Goal: Task Accomplishment & Management: Manage account settings

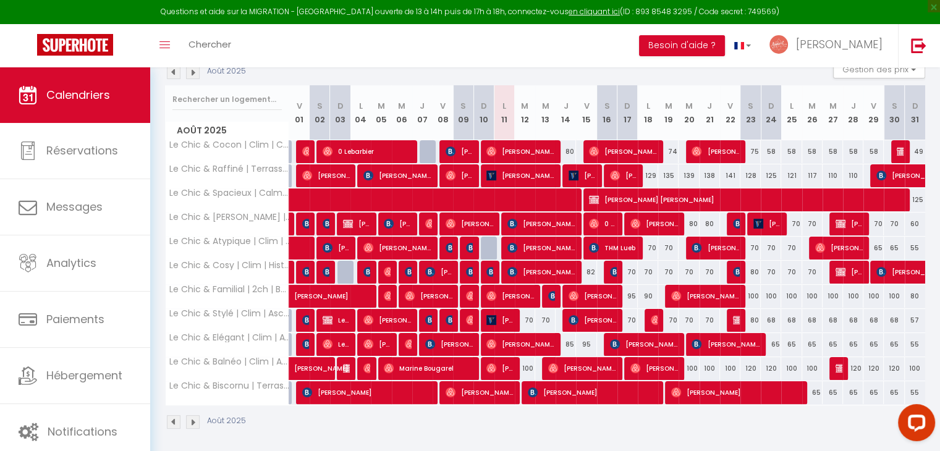
scroll to position [197, 0]
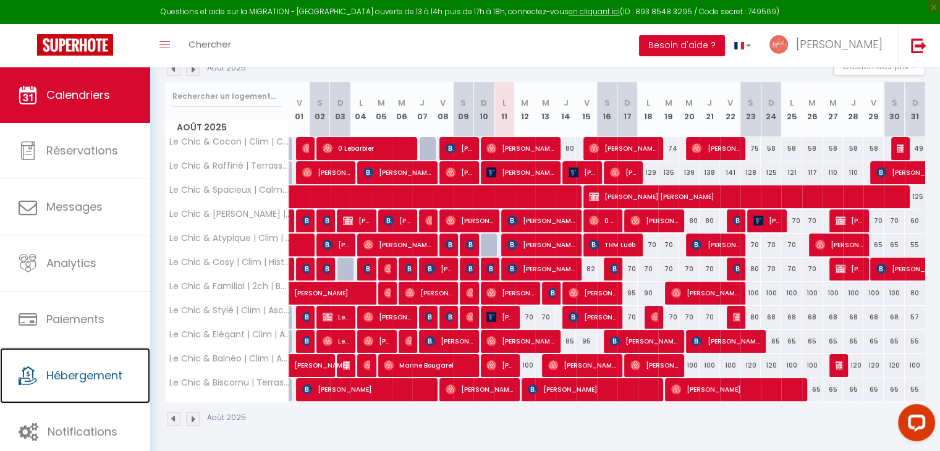
click at [89, 388] on link "Hébergement" at bounding box center [75, 376] width 150 height 56
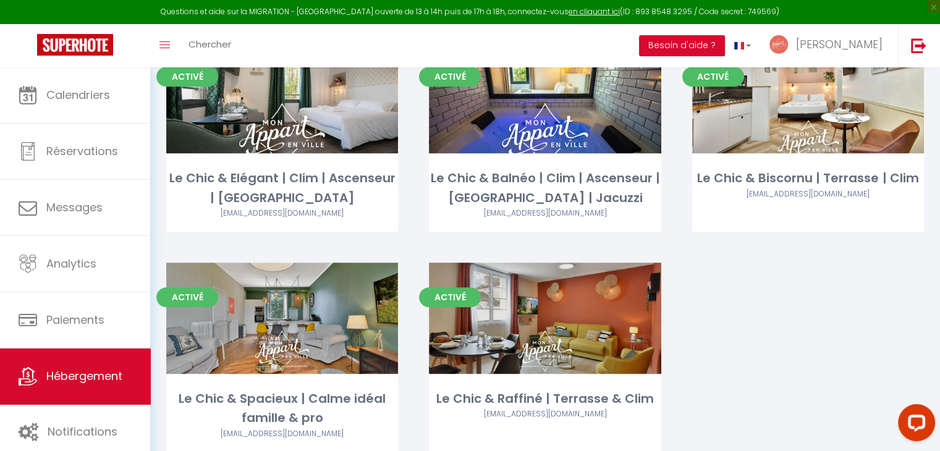
scroll to position [610, 0]
click at [284, 314] on link "Editer" at bounding box center [282, 317] width 74 height 25
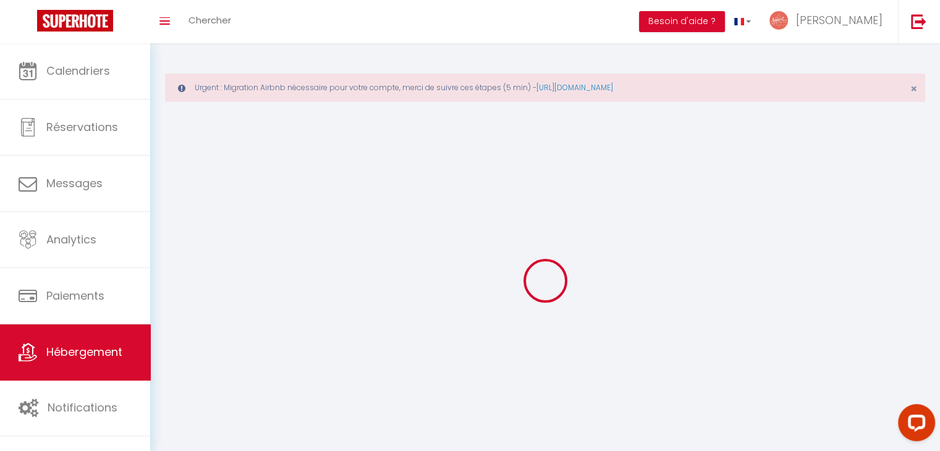
select select
select select "28"
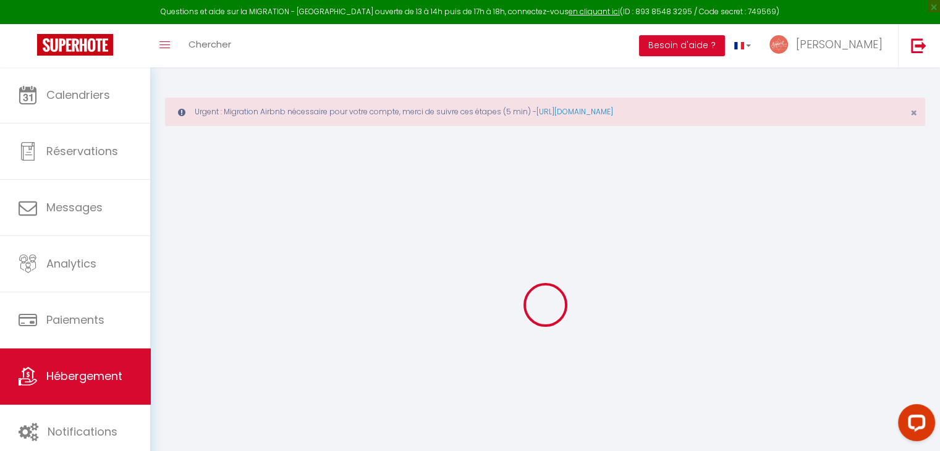
select select
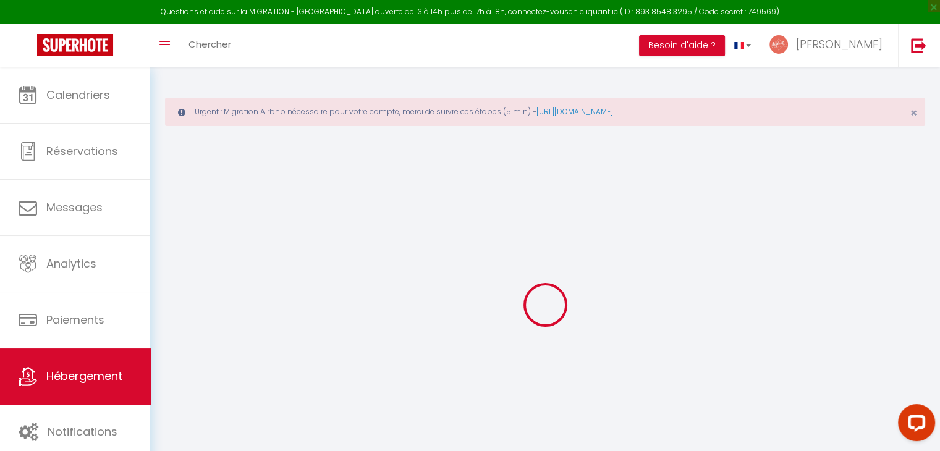
select select
checkbox input "false"
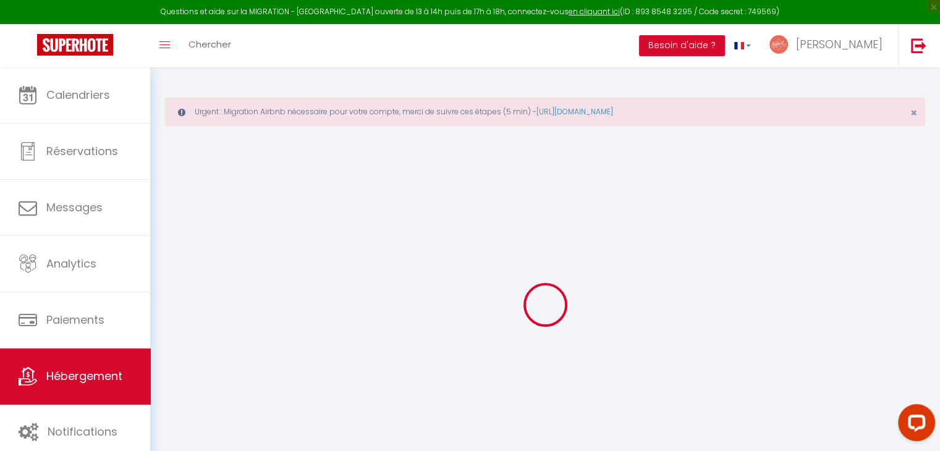
select select
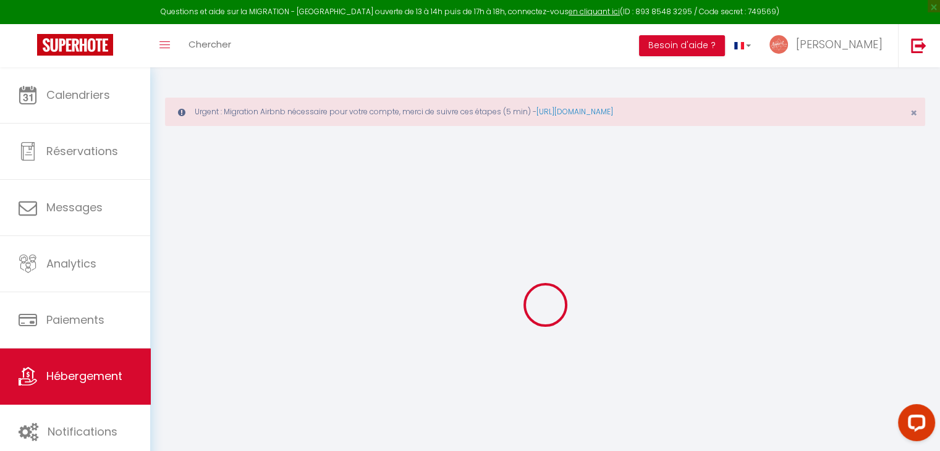
select select
checkbox input "false"
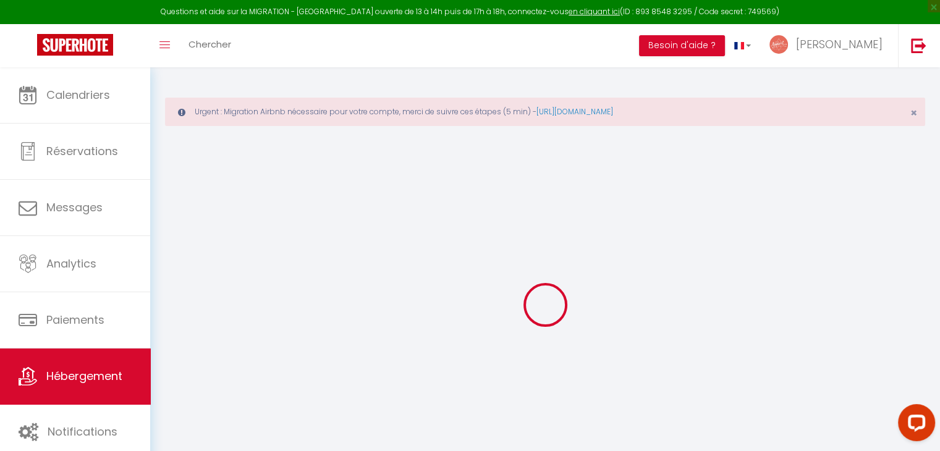
checkbox input "false"
select select
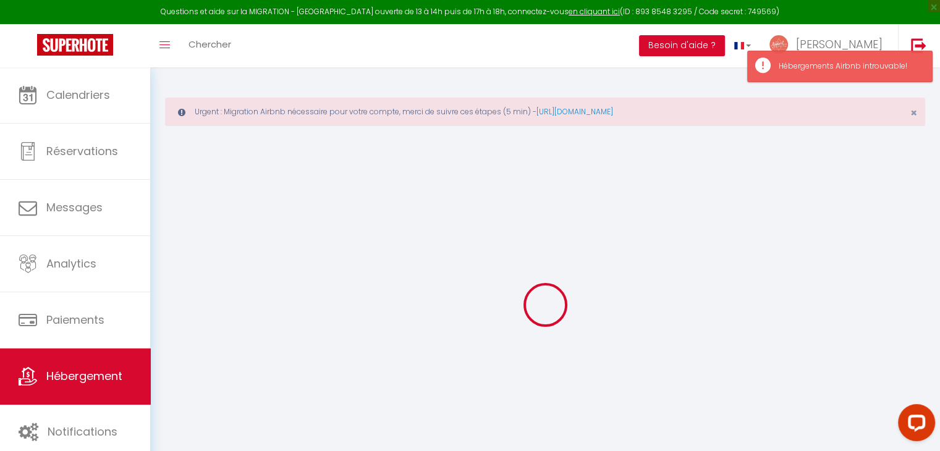
select select
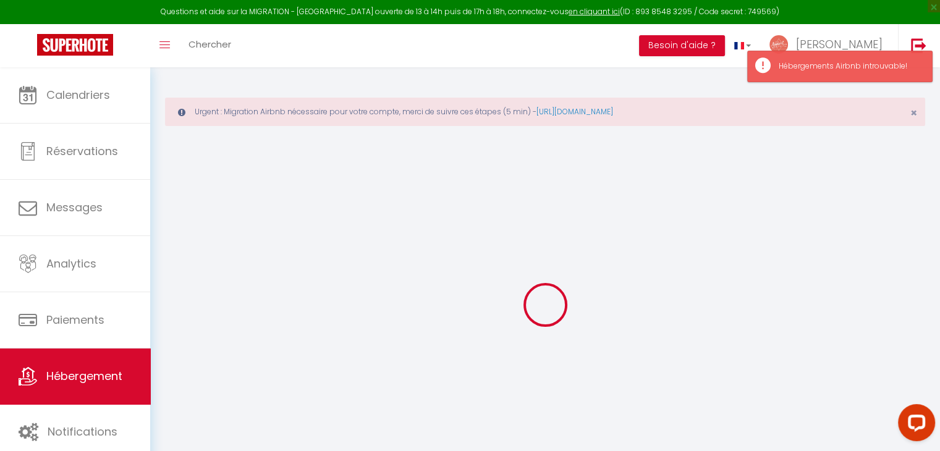
select select
checkbox input "false"
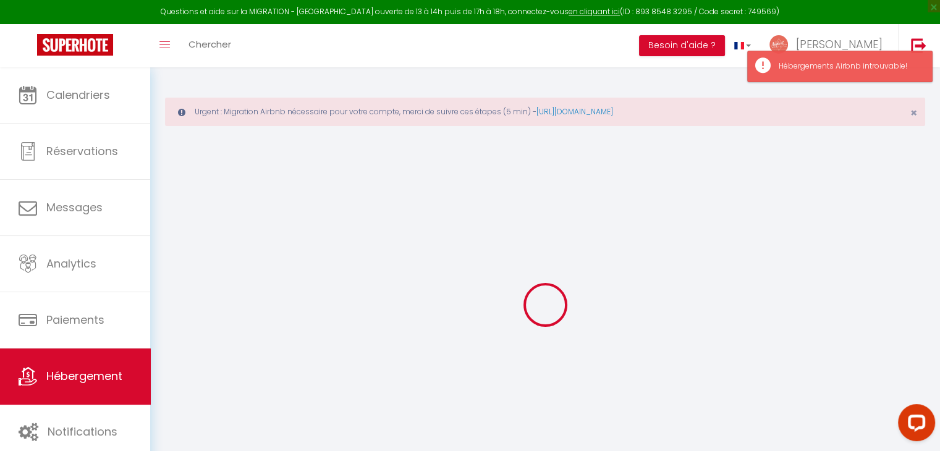
select select
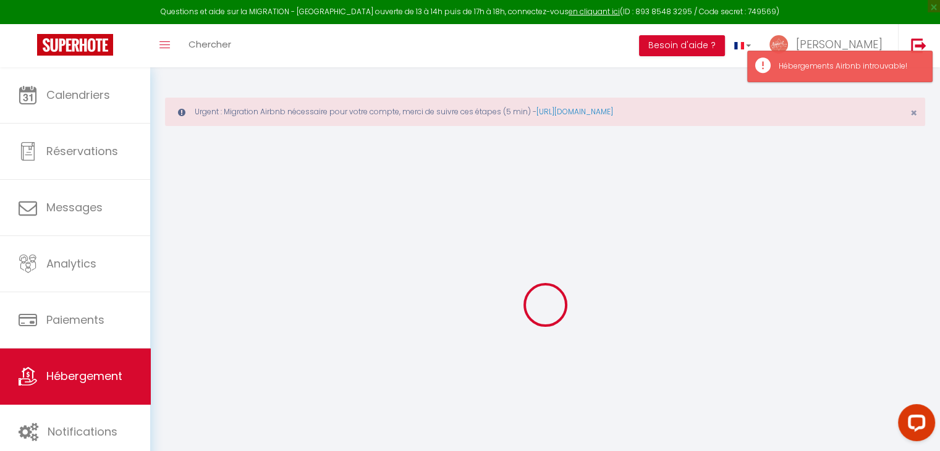
select select
checkbox input "false"
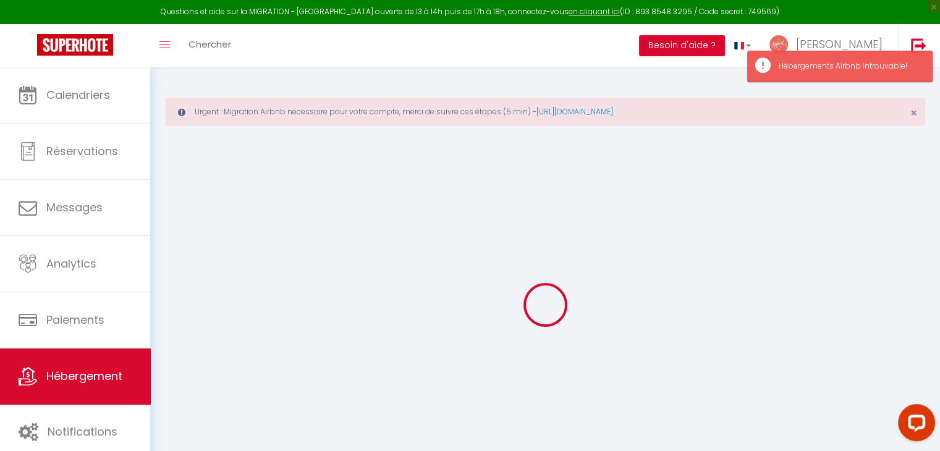
checkbox input "false"
select select
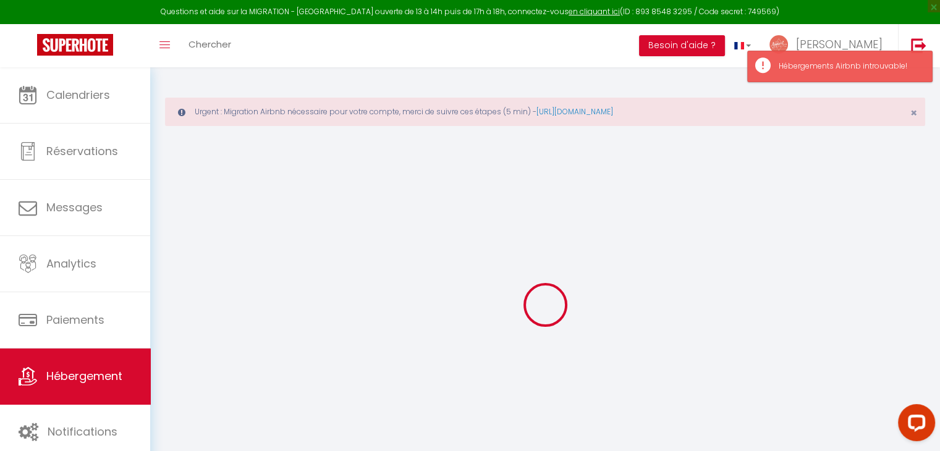
select select
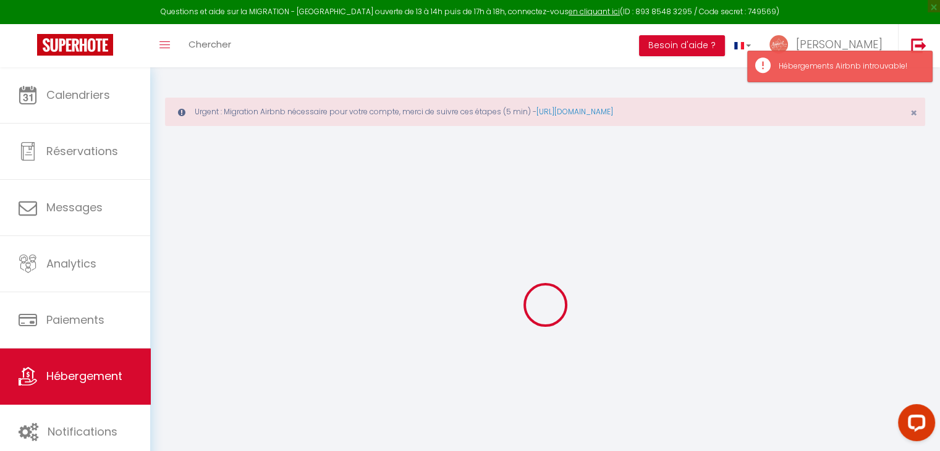
checkbox input "false"
select select
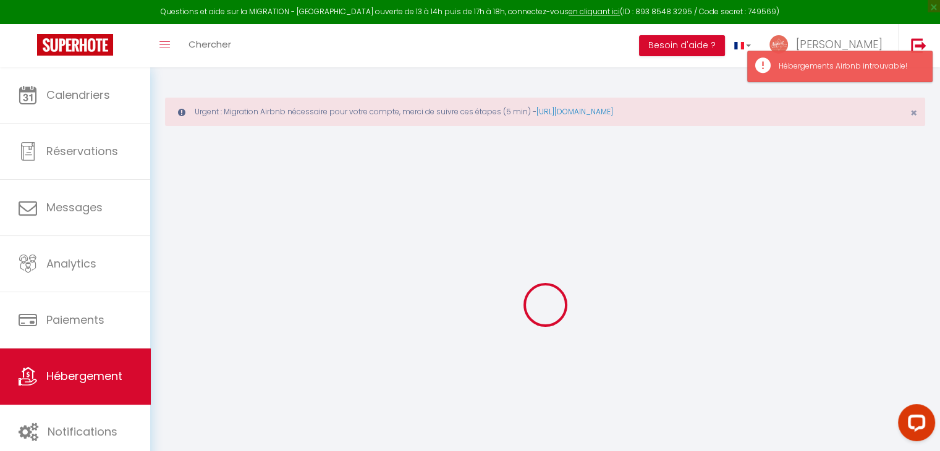
select select
type input "Le Chic & Spacieux | Calme idéal famille & pro"
type input "[PERSON_NAME] & Véronique"
type input "[PERSON_NAME]"
select select "6"
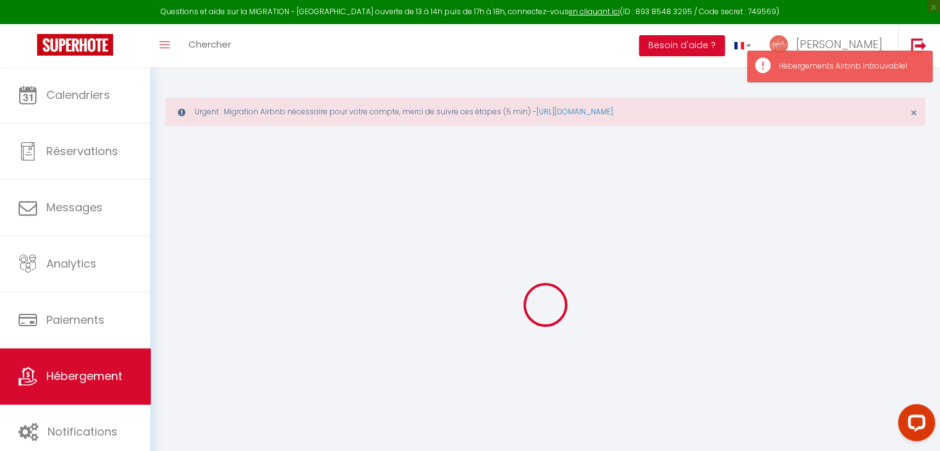
select select "3"
type input "90"
type input "6"
type input "90"
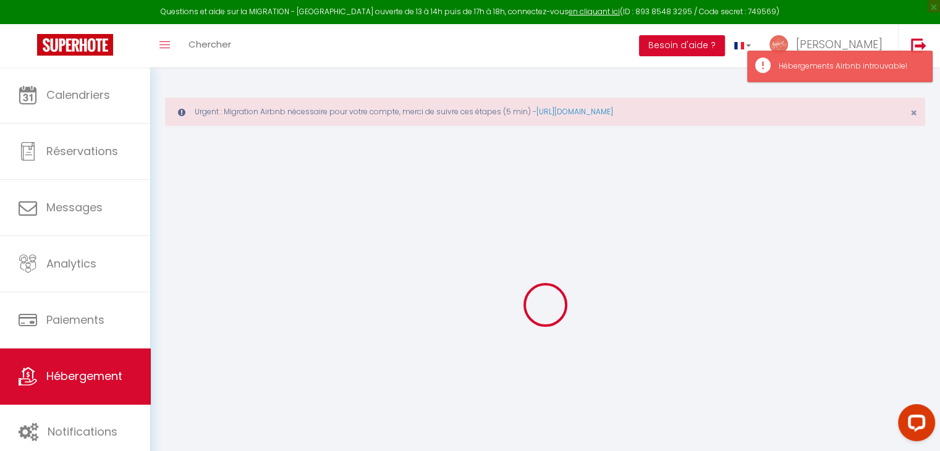
type input "0.83"
type input "300"
select select
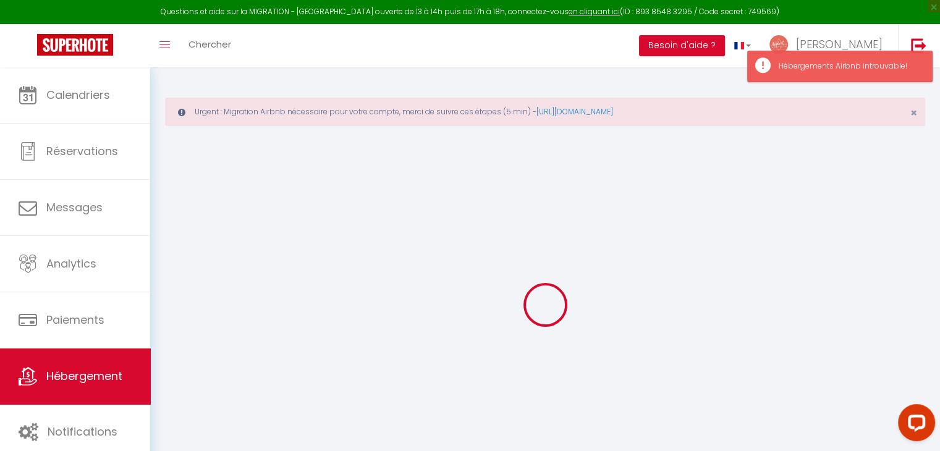
select select
type input "[STREET_ADDRESS]"
type input "24000"
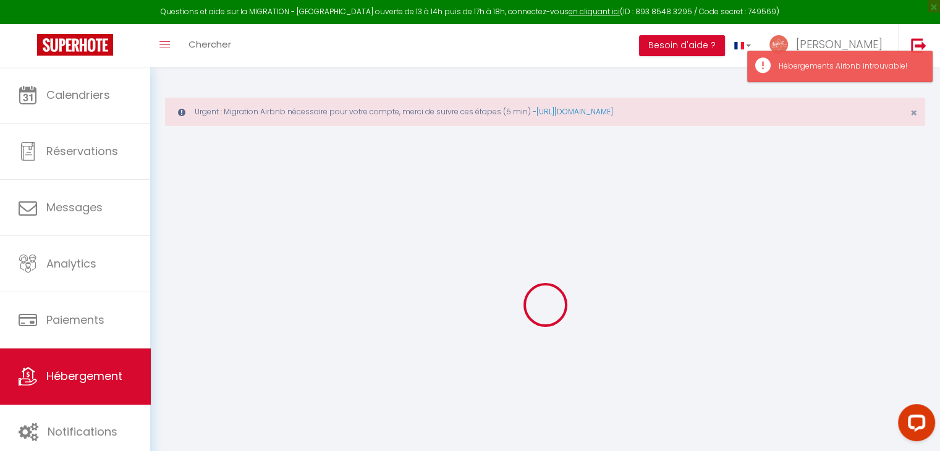
type input "Périgueux"
type input "[EMAIL_ADDRESS][DOMAIN_NAME]"
select select "15604"
checkbox input "true"
checkbox input "false"
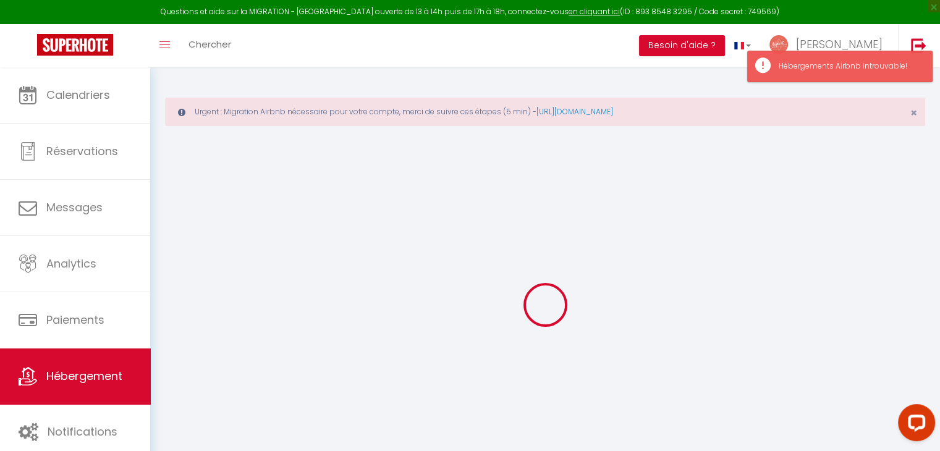
checkbox input "false"
type input "25"
type input "90"
type input "0"
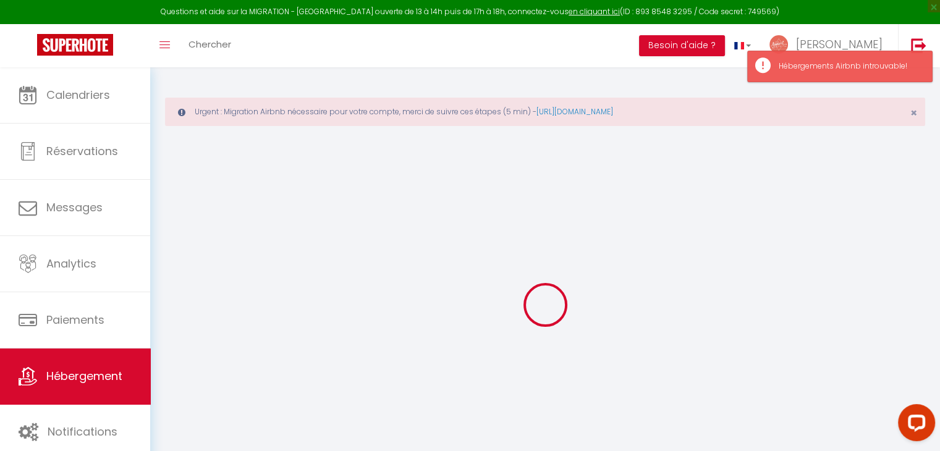
type input "0"
select select "+ 15 %"
select select "+ 30 %"
select select "+ 5 %"
select select "+ 15 %"
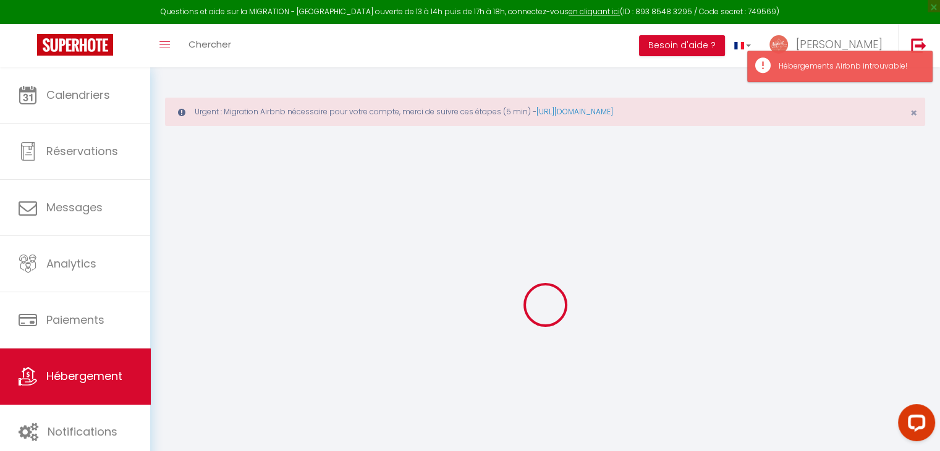
checkbox input "true"
checkbox input "false"
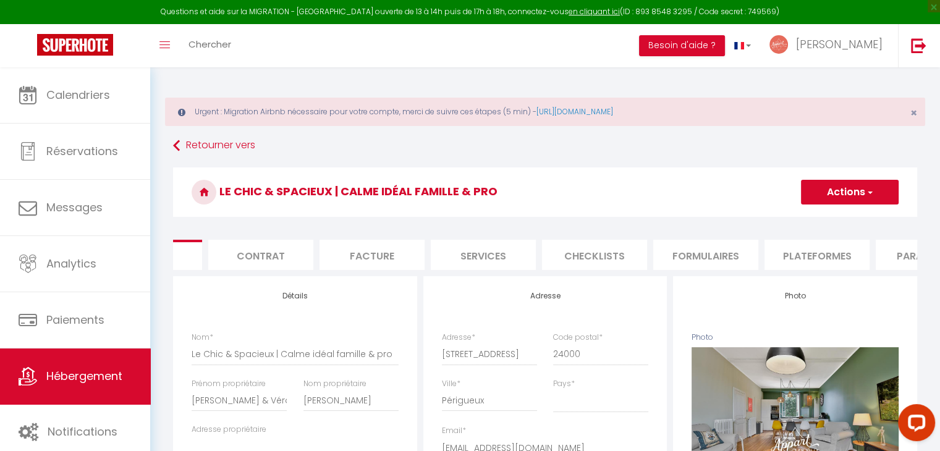
scroll to position [0, 77]
click at [801, 260] on li "Plateformes" at bounding box center [816, 255] width 105 height 30
select select
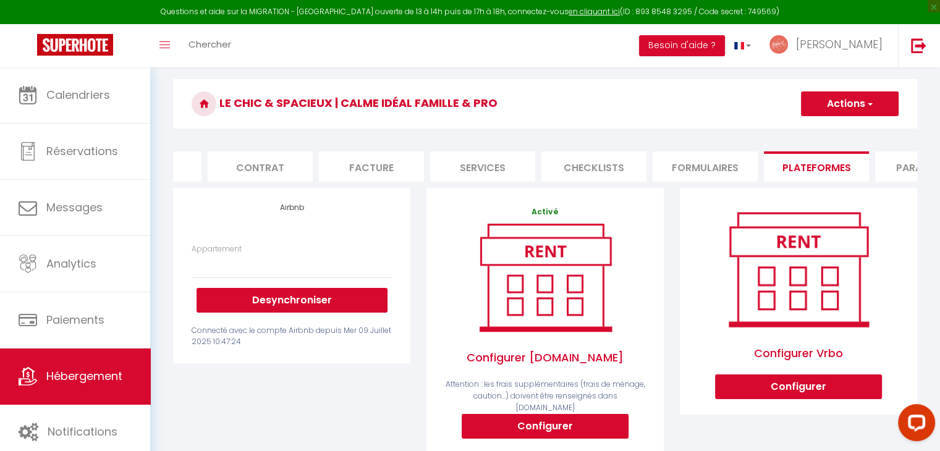
scroll to position [89, 0]
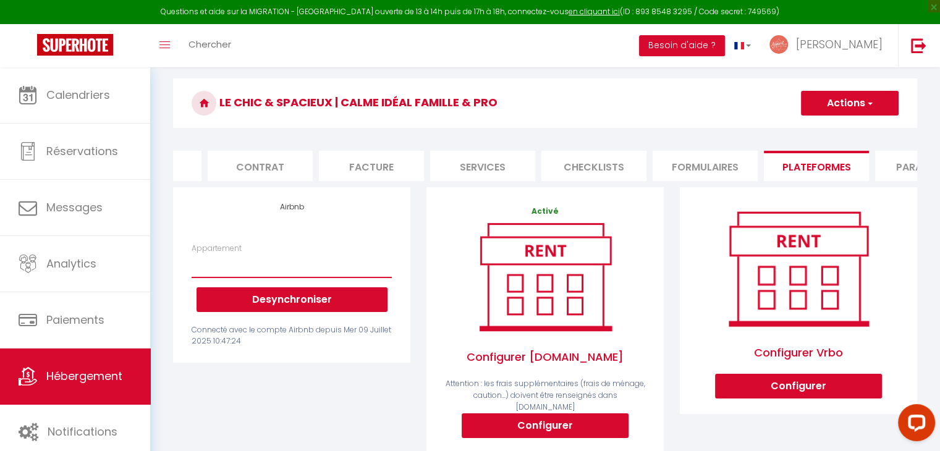
click at [358, 264] on select "Appartement" at bounding box center [291, 265] width 200 height 23
click at [348, 274] on select "Appartement" at bounding box center [291, 265] width 200 height 23
click at [351, 274] on select "Appartement" at bounding box center [291, 265] width 200 height 23
click at [374, 274] on select "Appartement" at bounding box center [291, 265] width 200 height 23
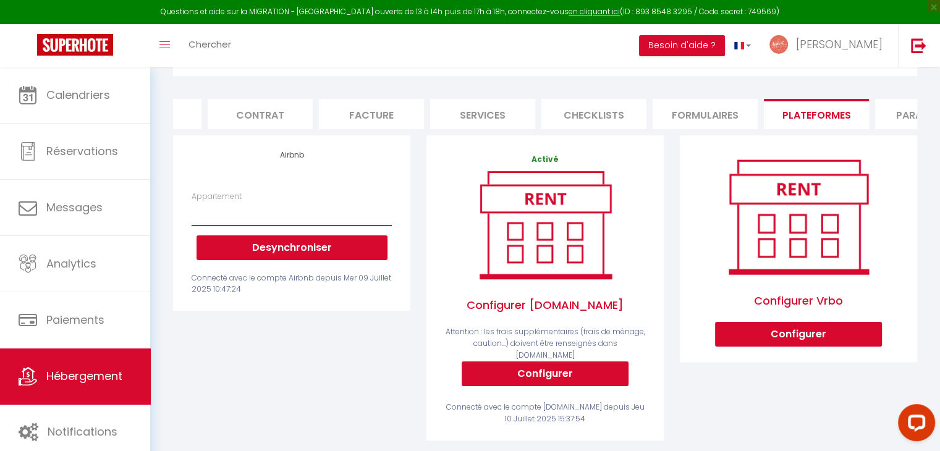
scroll to position [140, 0]
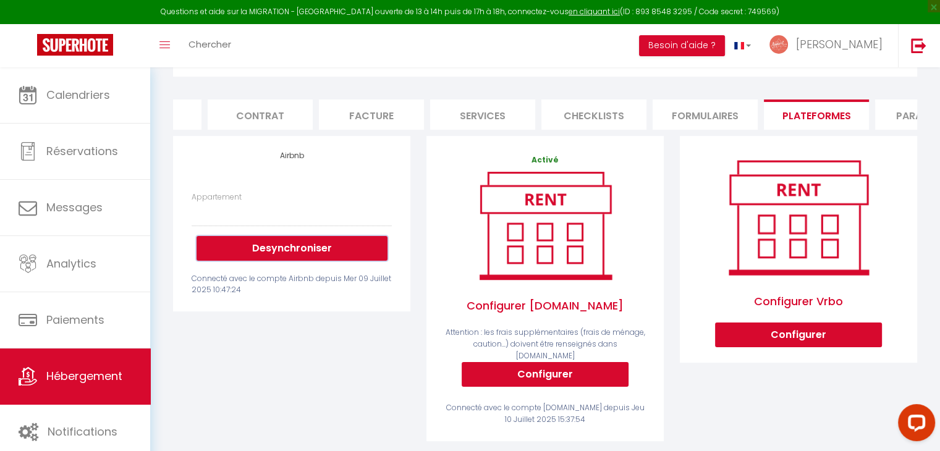
click at [298, 255] on button "Desynchroniser" at bounding box center [291, 248] width 191 height 25
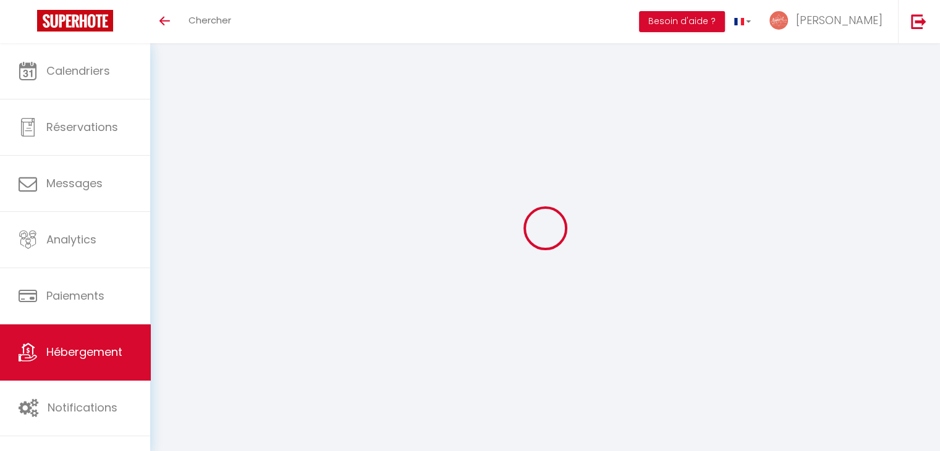
click at [298, 255] on div at bounding box center [545, 228] width 760 height 340
select select "+ 15 %"
select select "+ 30 %"
select select "+ 5 %"
select select "+ 15 %"
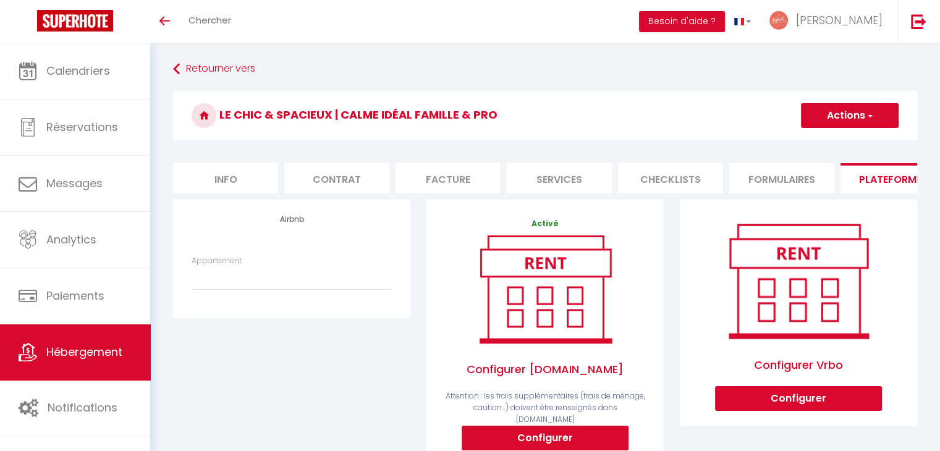
scroll to position [64, 0]
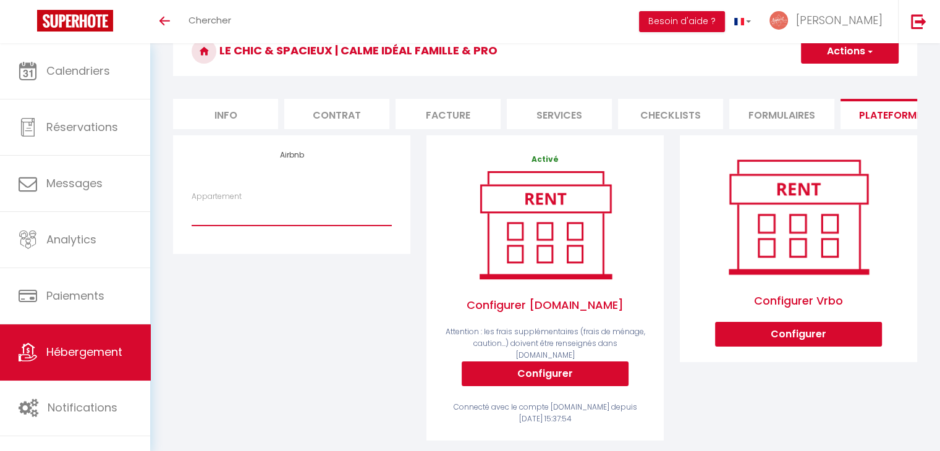
click at [257, 221] on select "Le Chic & Spacieux - Premium - [EMAIL_ADDRESS][DOMAIN_NAME]" at bounding box center [291, 213] width 200 height 23
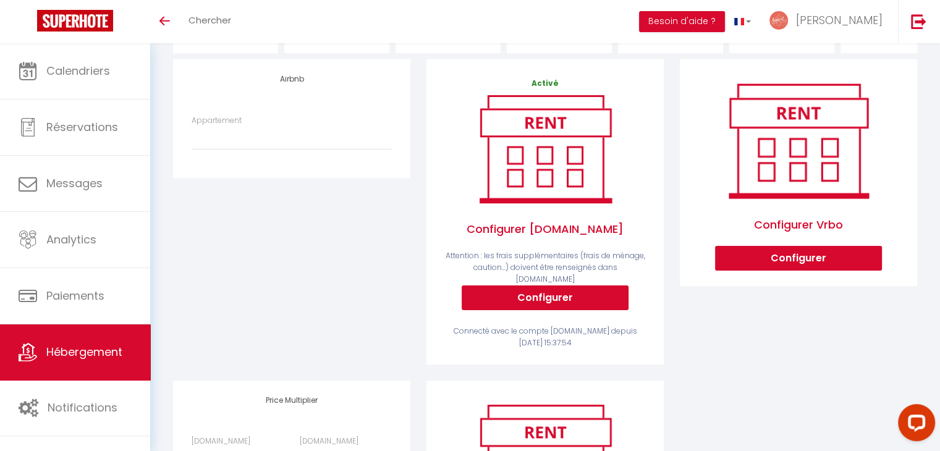
click at [255, 258] on div "Airbnb Appartement Le Chic & Spacieux - Premium - [EMAIL_ADDRESS][DOMAIN_NAME]" at bounding box center [291, 219] width 253 height 321
click at [259, 149] on select "Le Chic & Spacieux - Premium - [EMAIL_ADDRESS][DOMAIN_NAME]" at bounding box center [291, 137] width 200 height 23
select select "4316-1460929497561093360"
click at [191, 135] on select "Le Chic & Spacieux - Premium - [EMAIL_ADDRESS][DOMAIN_NAME]" at bounding box center [291, 137] width 200 height 23
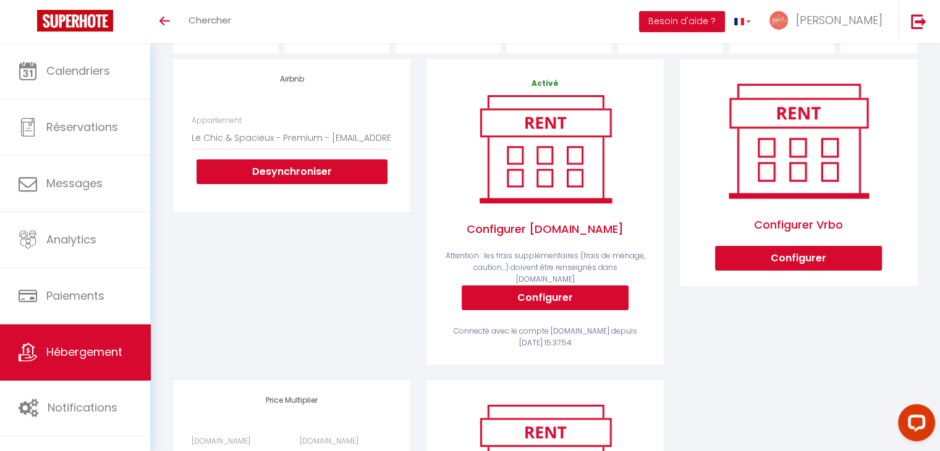
click at [390, 211] on div "Airbnb Appartement Le Chic & Spacieux - Premium - [EMAIL_ADDRESS][DOMAIN_NAME] …" at bounding box center [291, 135] width 237 height 152
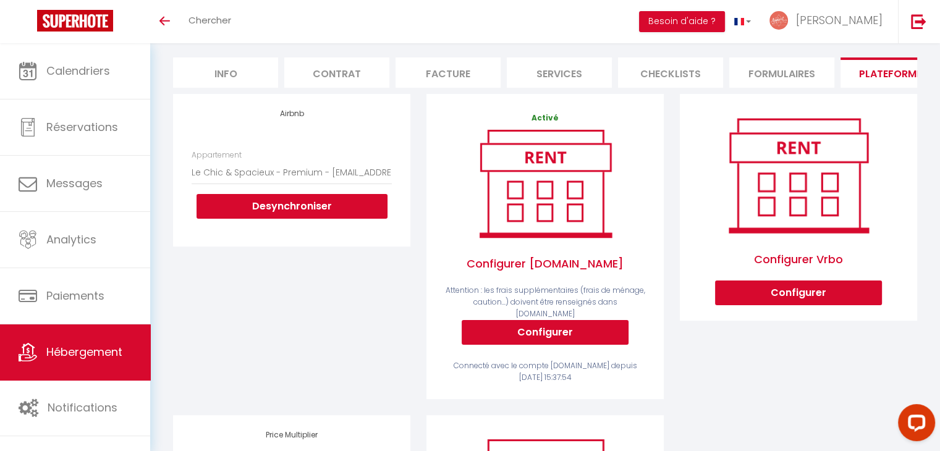
scroll to position [104, 0]
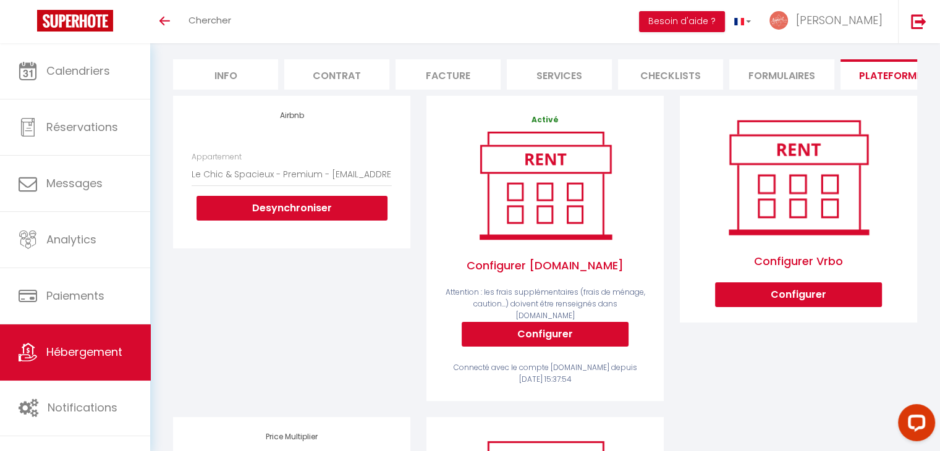
click at [419, 282] on div "Activé Configurer [DOMAIN_NAME] Attention : les frais supplémentaires (frais de…" at bounding box center [544, 256] width 253 height 321
click at [397, 183] on div "Appartement Le Chic & Spacieux - Premium - [EMAIL_ADDRESS][DOMAIN_NAME] Desynch…" at bounding box center [291, 192] width 216 height 82
click at [387, 183] on select "Le Chic & Spacieux - Premium - [EMAIL_ADDRESS][DOMAIN_NAME]" at bounding box center [291, 173] width 200 height 23
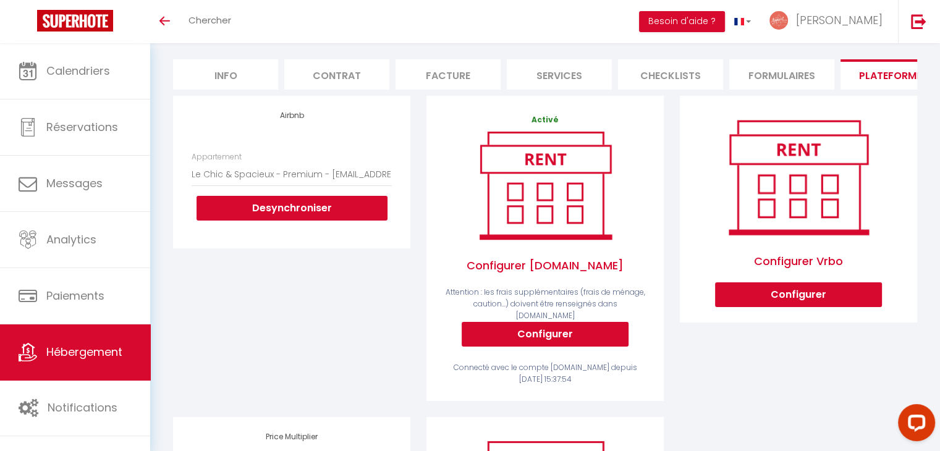
click at [309, 264] on div "Airbnb Appartement Le Chic & Spacieux - Premium - [EMAIL_ADDRESS][DOMAIN_NAME] …" at bounding box center [291, 256] width 253 height 321
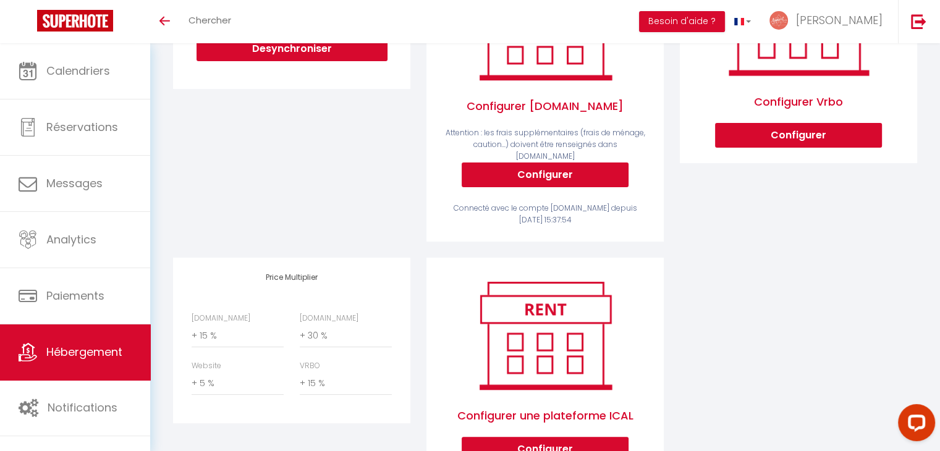
scroll to position [264, 0]
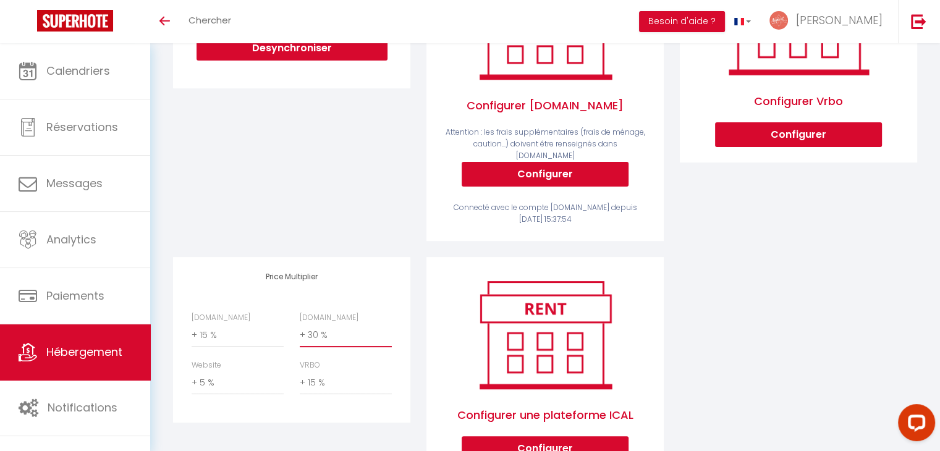
click at [324, 337] on select "0 + 1 % + 2 % + 3 % + 4 % + 5 % + 6 % + 7 % + 8 % + 9 %" at bounding box center [346, 335] width 92 height 23
select select "+ 22 %"
click at [300, 324] on select "0 + 1 % + 2 % + 3 % + 4 % + 5 % + 6 % + 7 % + 8 % + 9 %" at bounding box center [346, 335] width 92 height 23
click at [389, 281] on div "Price Multiplier [DOMAIN_NAME] 0 + 1 % + 2 % + 3 % + 4 % + 5 % + 6 % + 7 %" at bounding box center [291, 340] width 237 height 166
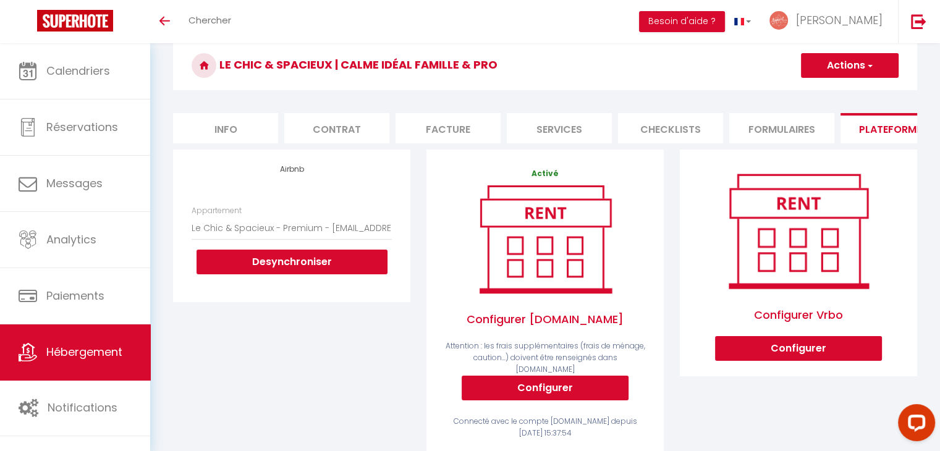
scroll to position [49, 0]
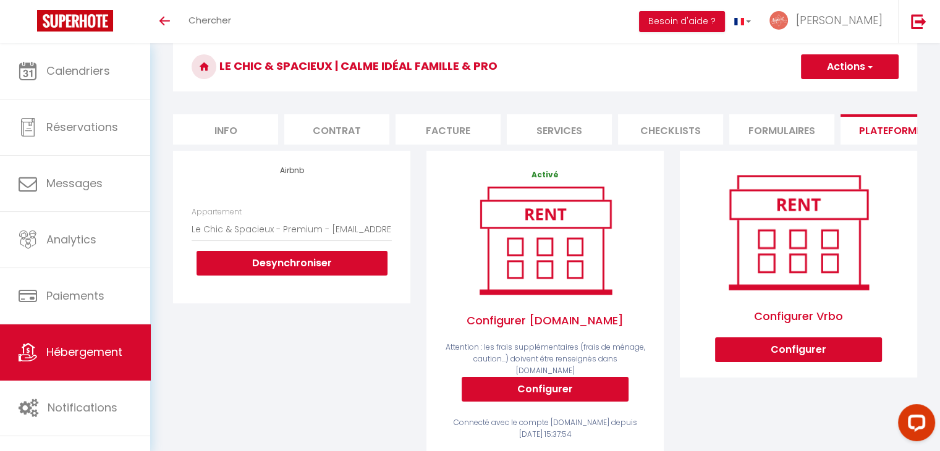
click at [829, 70] on button "Actions" at bounding box center [850, 66] width 98 height 25
click at [827, 90] on link "Enregistrer" at bounding box center [849, 94] width 98 height 16
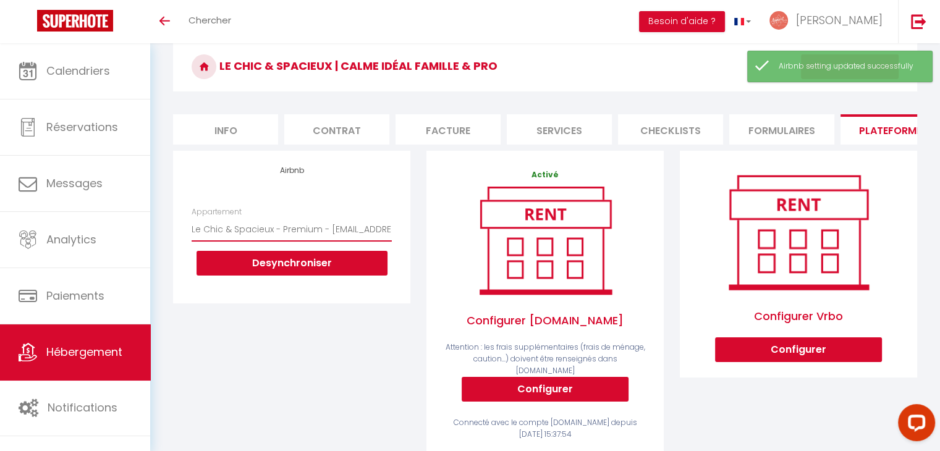
click at [338, 241] on select "Le Chic & Spacieux - Premium - [EMAIL_ADDRESS][DOMAIN_NAME]" at bounding box center [291, 228] width 200 height 23
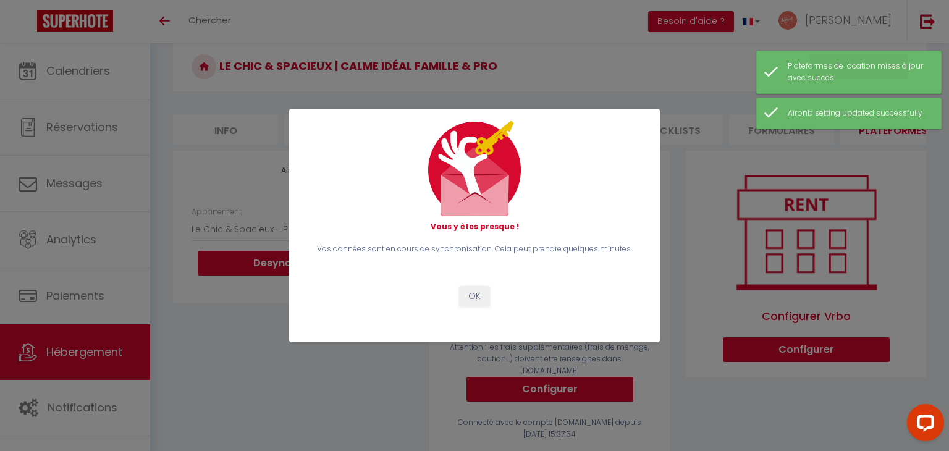
click at [487, 219] on div "Vous y êtes presque !" at bounding box center [474, 176] width 337 height 111
click at [483, 295] on button "OK" at bounding box center [474, 296] width 31 height 21
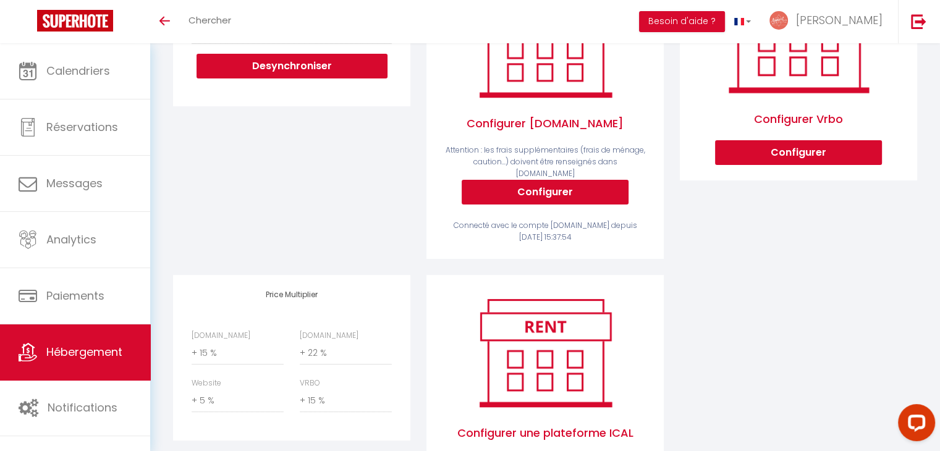
scroll to position [318, 0]
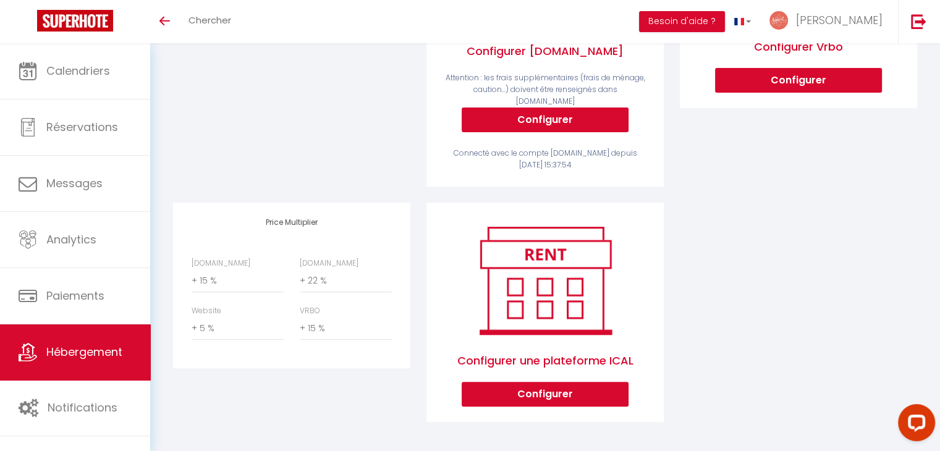
click at [550, 351] on span "Configurer une plateforme ICAL" at bounding box center [545, 361] width 200 height 42
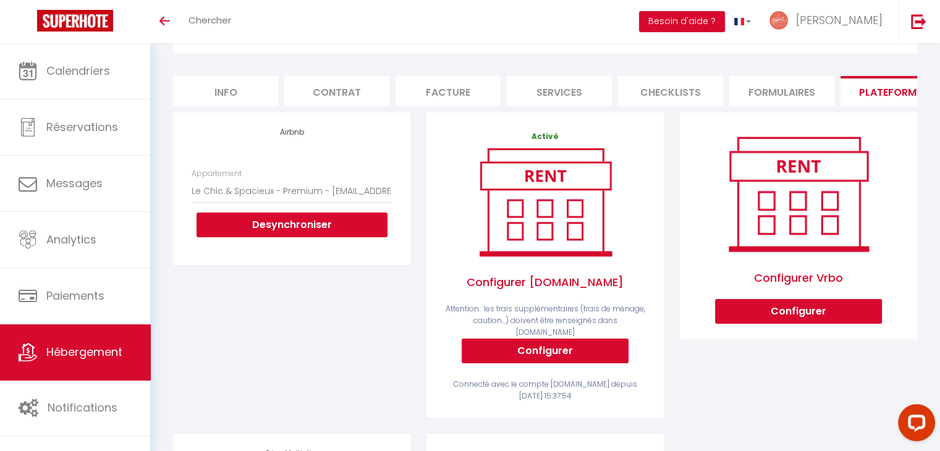
scroll to position [86, 0]
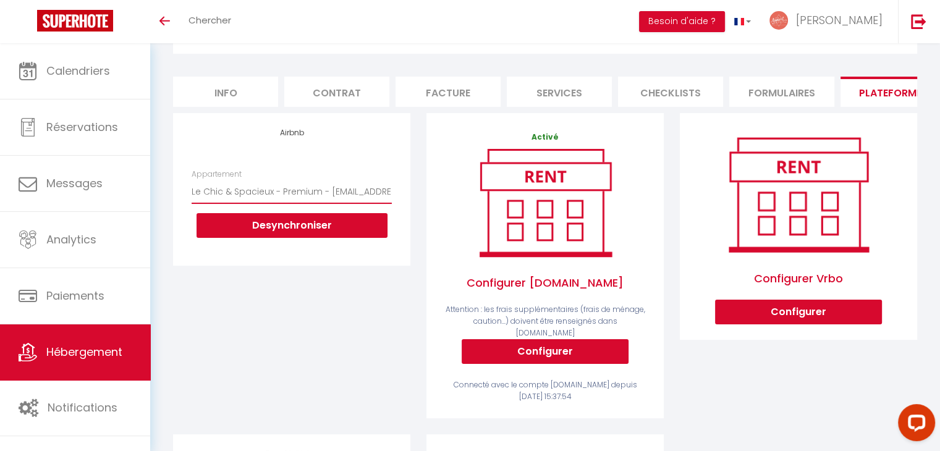
click at [333, 203] on select "Le Chic & Spacieux - Premium - [EMAIL_ADDRESS][DOMAIN_NAME]" at bounding box center [291, 191] width 200 height 23
click at [369, 314] on div "Airbnb Appartement Le Chic & Spacieux - Premium - [EMAIL_ADDRESS][DOMAIN_NAME] …" at bounding box center [291, 273] width 253 height 321
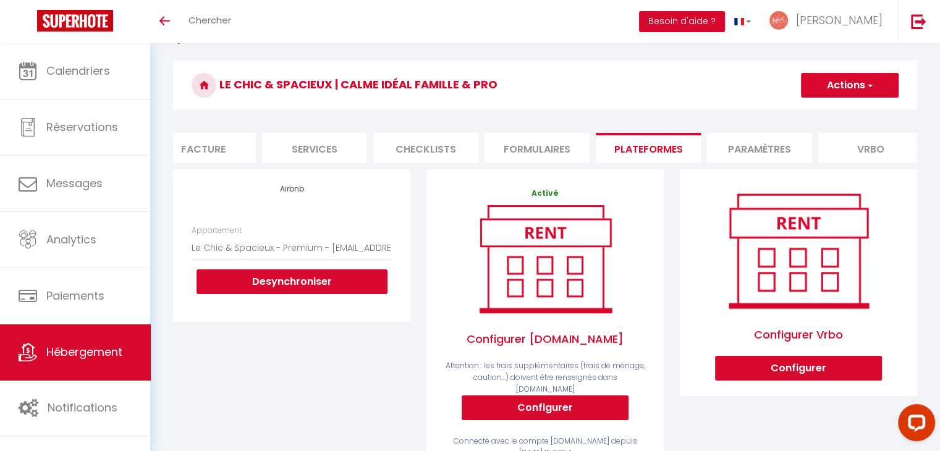
scroll to position [0, 0]
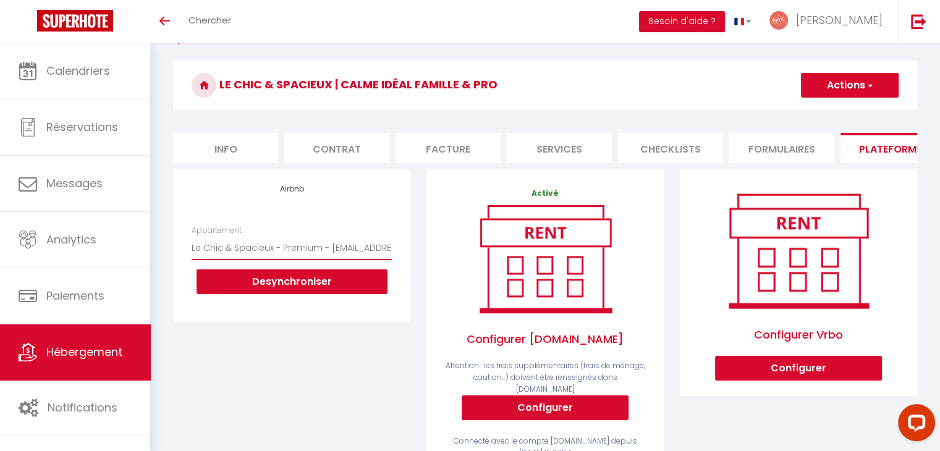
click at [295, 259] on select "Le Chic & Spacieux - Premium - [EMAIL_ADDRESS][DOMAIN_NAME]" at bounding box center [291, 247] width 200 height 23
click at [295, 255] on select "Le Chic & Spacieux - Premium - [EMAIL_ADDRESS][DOMAIN_NAME]" at bounding box center [291, 247] width 200 height 23
click at [416, 266] on div "Airbnb Appartement Le Chic & Spacieux - Premium - [EMAIL_ADDRESS][DOMAIN_NAME] …" at bounding box center [291, 329] width 253 height 321
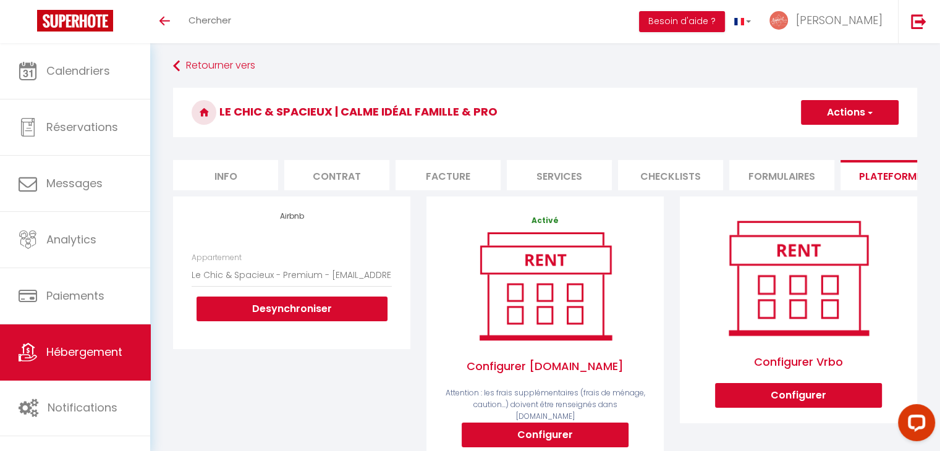
scroll to position [33, 0]
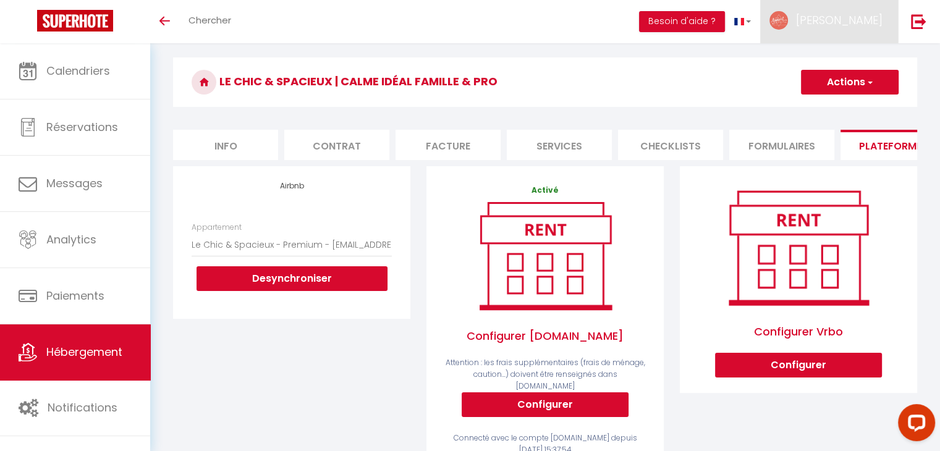
click at [857, 24] on span "[PERSON_NAME]" at bounding box center [839, 19] width 86 height 15
click at [845, 63] on link "Paramètres" at bounding box center [847, 61] width 91 height 21
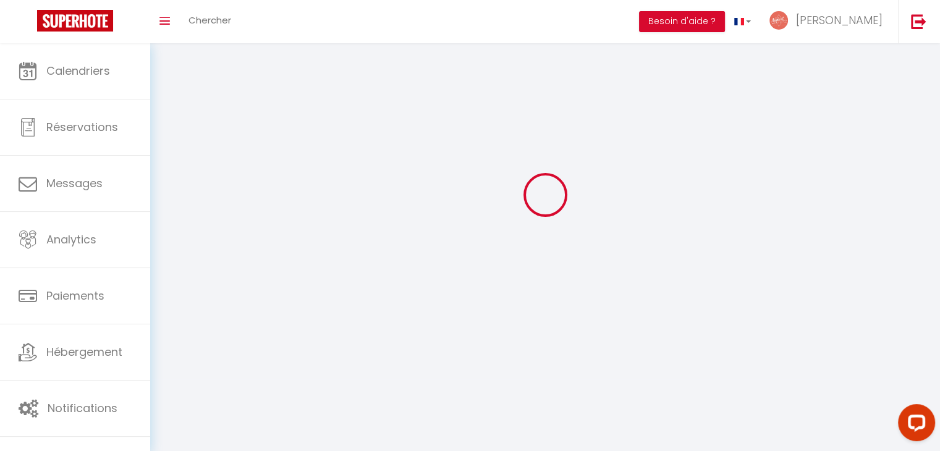
scroll to position [43, 0]
type input "[PERSON_NAME]"
type input "Clerc"
type input "07 68 61 01 30"
type input "[STREET_ADDRESS]"
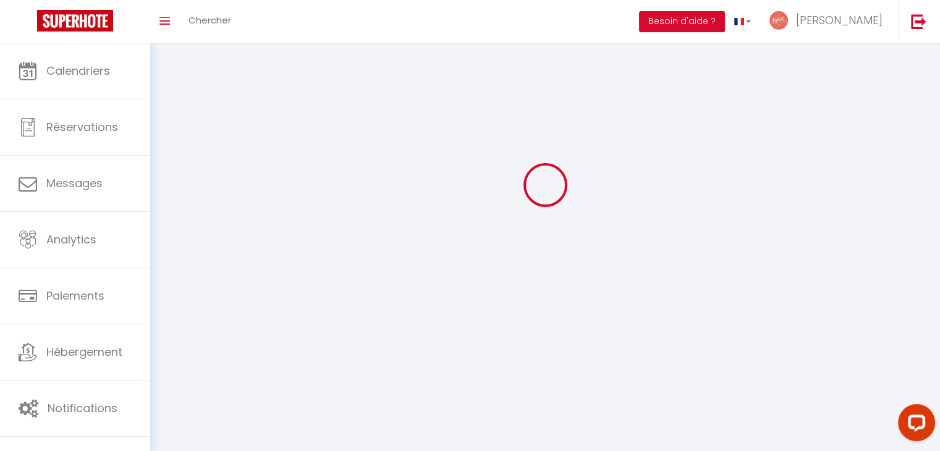
type input "24000"
type input "Périgueux"
type input "9Iv7TjFXPXX2ozqWAgkYoVd8a"
type input "YueUCNgQzYDpOE9lF4fb6NDZ6"
type input "[URL][DOMAIN_NAME]"
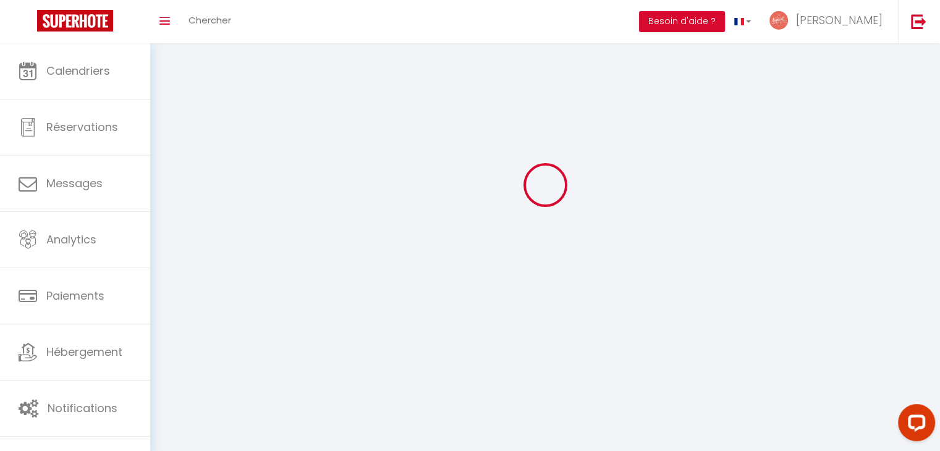
select select "28"
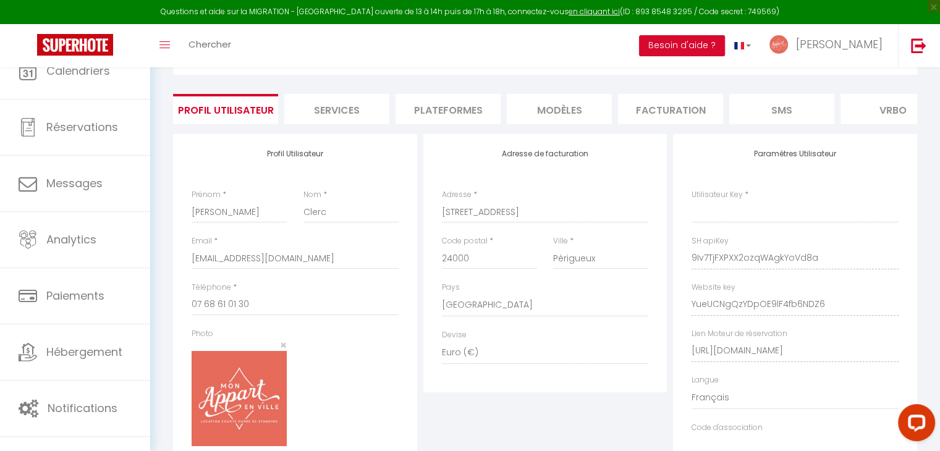
type input "9Iv7TjFXPXX2ozqWAgkYoVd8a"
type input "YueUCNgQzYDpOE9lF4fb6NDZ6"
type input "[URL][DOMAIN_NAME]"
select select "fr"
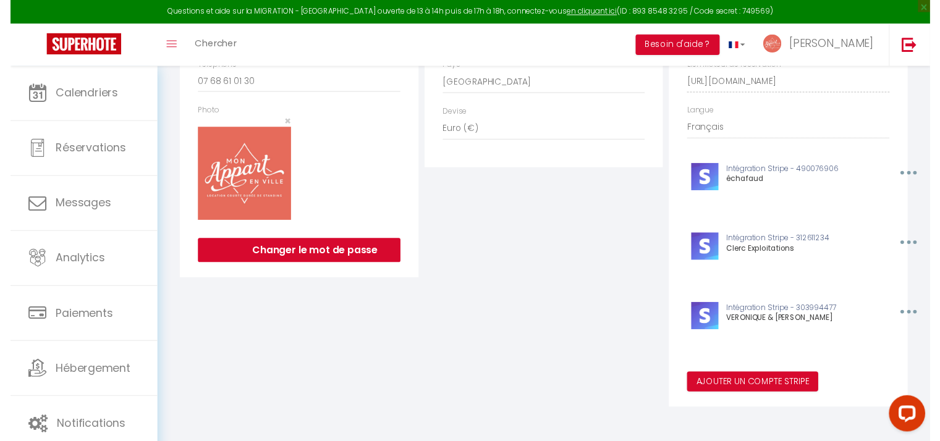
scroll to position [0, 0]
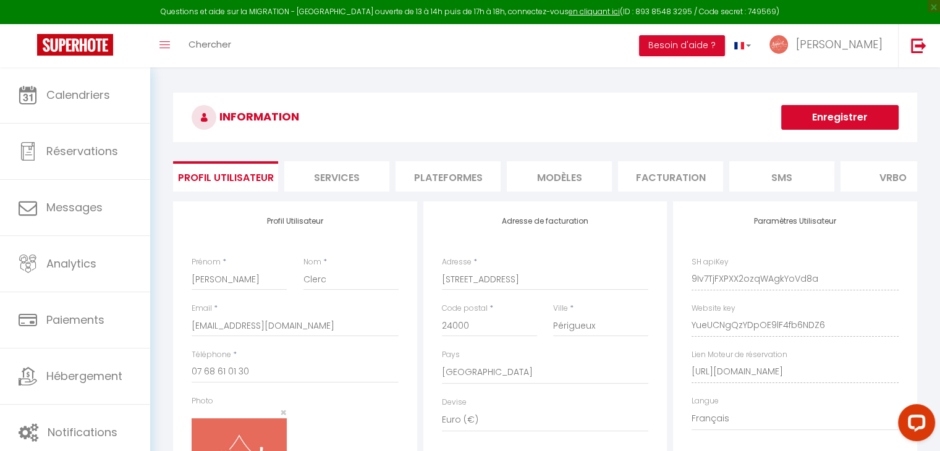
click at [458, 168] on li "Plateformes" at bounding box center [447, 176] width 105 height 30
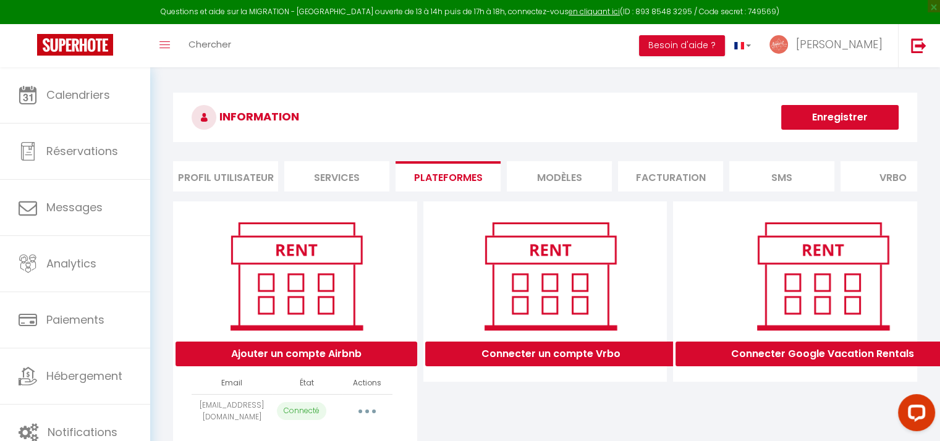
scroll to position [77, 0]
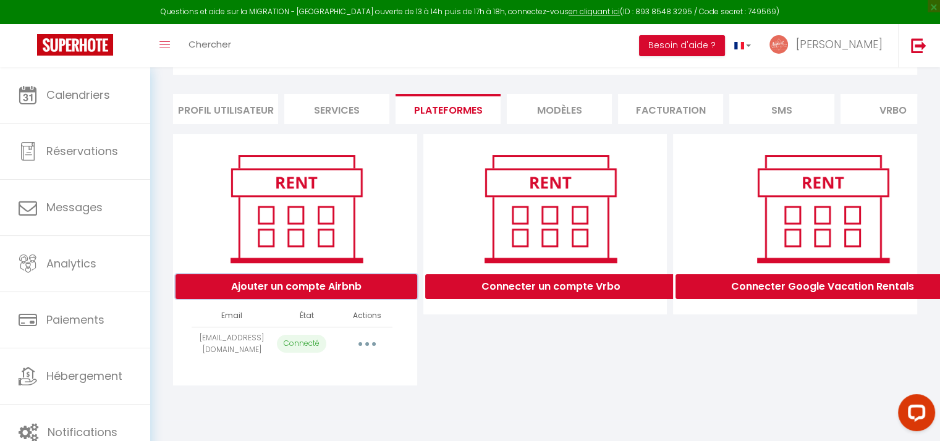
click at [321, 292] on button "Ajouter un compte Airbnb" at bounding box center [296, 286] width 242 height 25
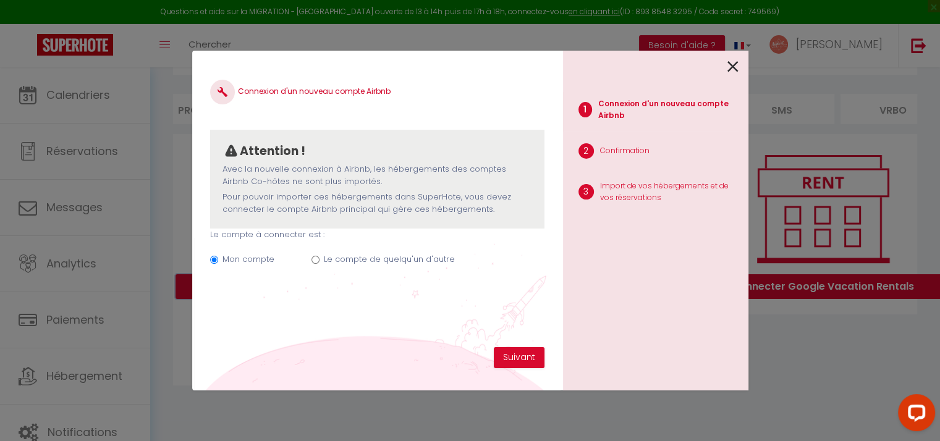
scroll to position [67, 0]
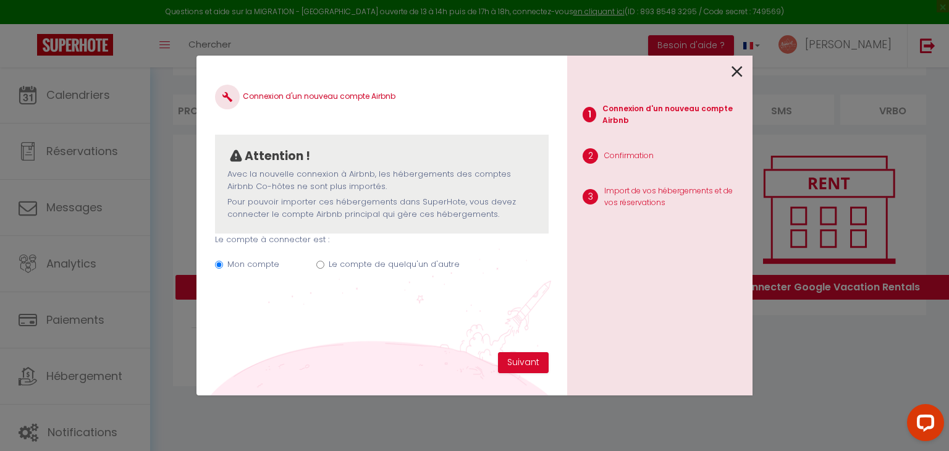
click at [362, 270] on label "Le compte de quelqu'un d'autre" at bounding box center [394, 264] width 131 height 12
click at [324, 269] on input "Le compte de quelqu'un d'autre" at bounding box center [320, 265] width 8 height 8
radio input "true"
radio input "false"
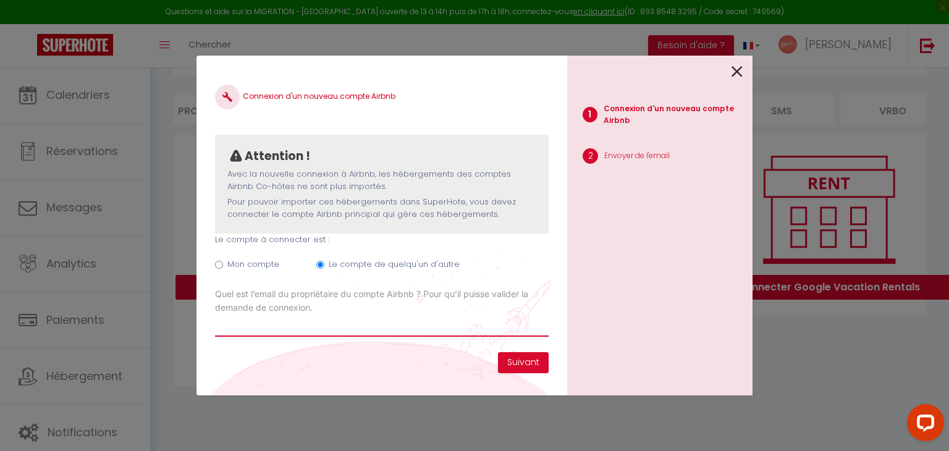
click at [364, 321] on input "Email connexion Airbnb" at bounding box center [382, 325] width 334 height 22
click at [450, 329] on input "Email connexion Airbnb" at bounding box center [382, 325] width 334 height 22
type input "[EMAIL_ADDRESS][DOMAIN_NAME]"
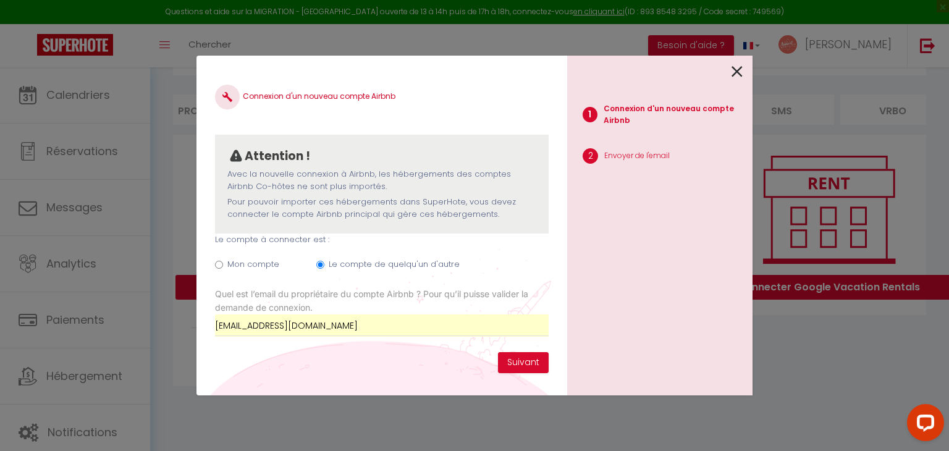
click at [560, 295] on div "Connexion d'un nouveau compte Airbnb Attention ! Avec la nouvelle connexion à […" at bounding box center [381, 226] width 371 height 340
click at [533, 361] on button "Suivant" at bounding box center [523, 362] width 51 height 21
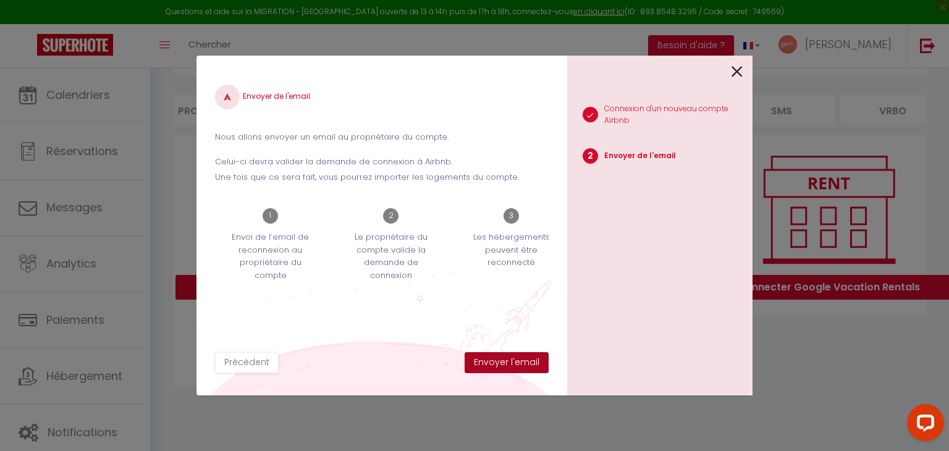
click at [511, 367] on button "Envoyer l'email" at bounding box center [507, 362] width 84 height 21
